Goal: Task Accomplishment & Management: Use online tool/utility

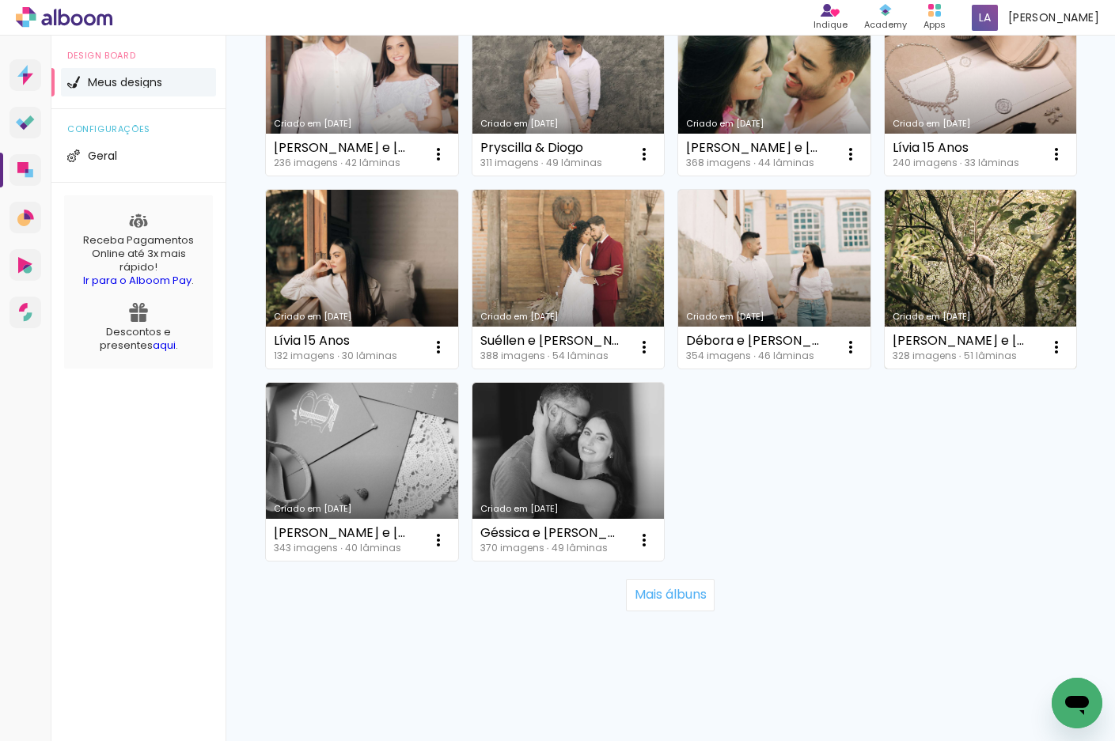
scroll to position [1054, 0]
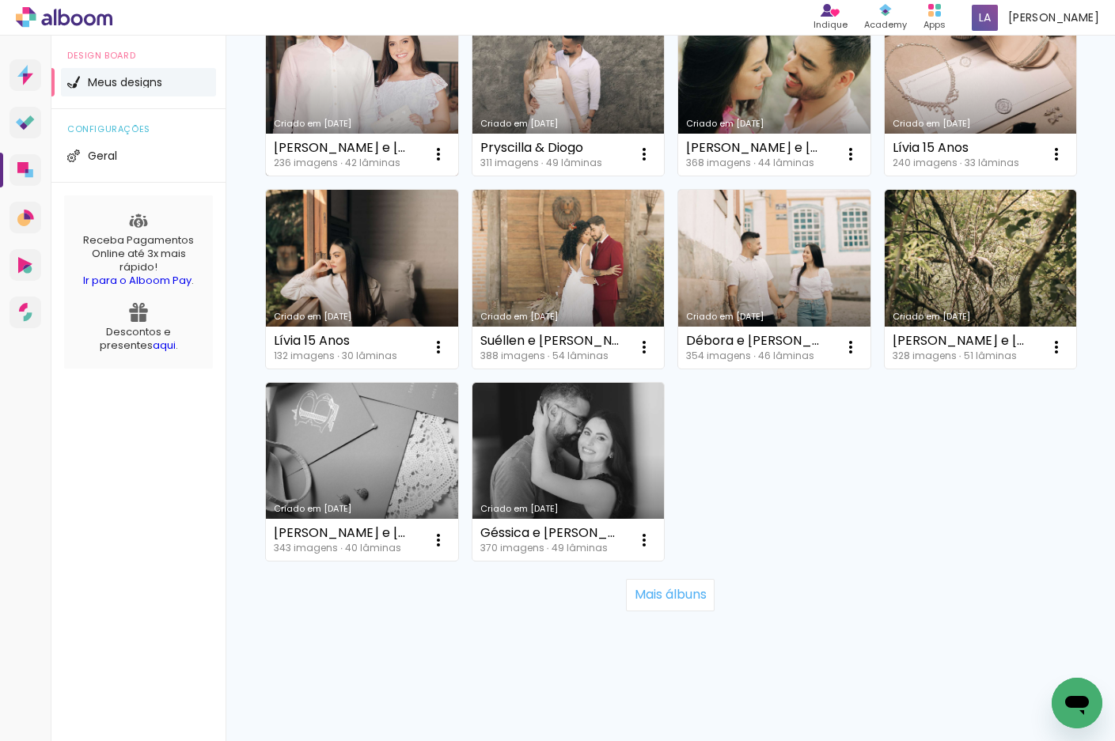
click at [458, 176] on link "Criado em 17/03/25" at bounding box center [362, 86] width 192 height 179
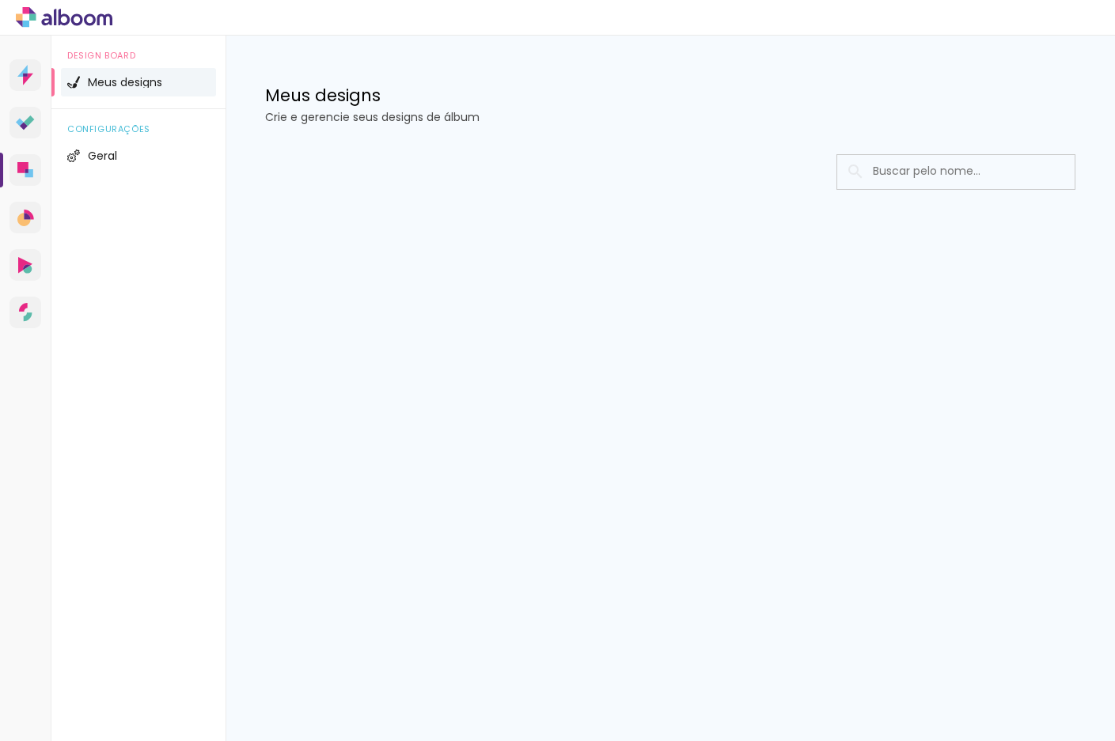
click at [192, 59] on span "Design Board" at bounding box center [138, 55] width 142 height 9
